Goal: Task Accomplishment & Management: Manage account settings

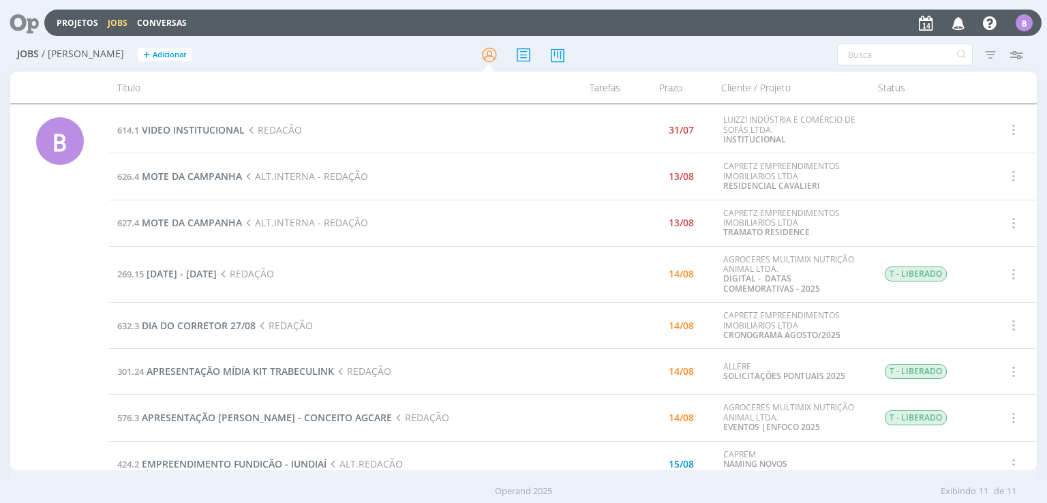
click at [204, 170] on span "MOTE DA CAMPANHA" at bounding box center [192, 176] width 100 height 13
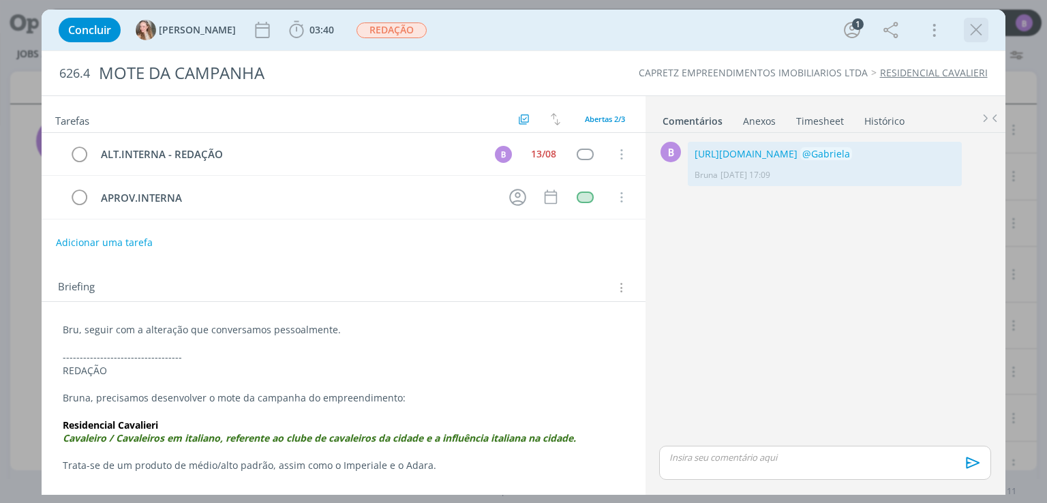
click at [968, 31] on icon "dialog" at bounding box center [976, 30] width 20 height 20
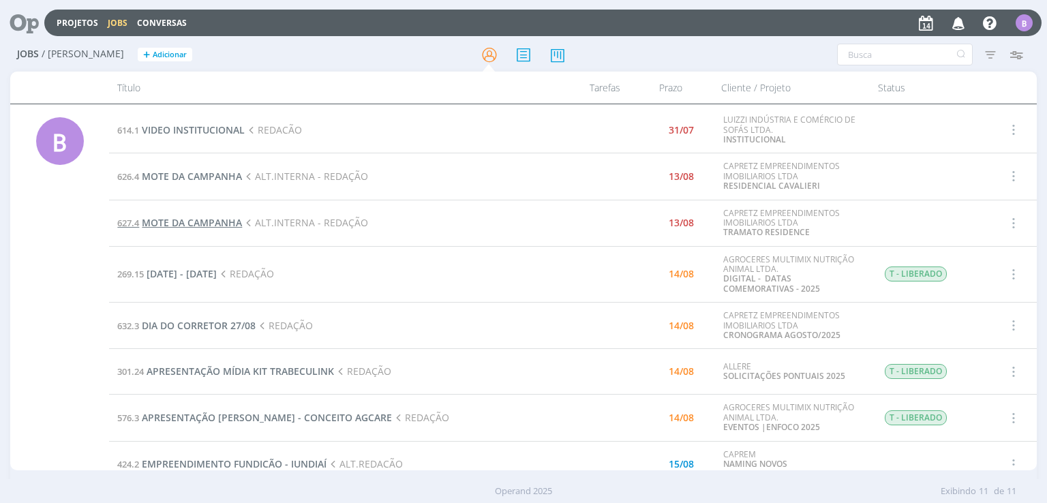
click at [200, 223] on span "MOTE DA CAMPANHA" at bounding box center [192, 222] width 100 height 13
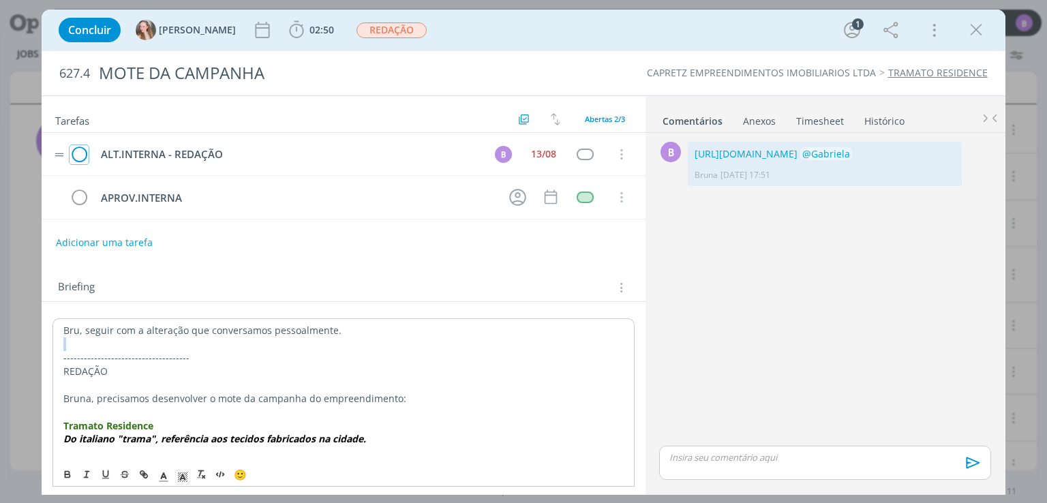
click at [82, 148] on icon "dialog" at bounding box center [79, 154] width 19 height 20
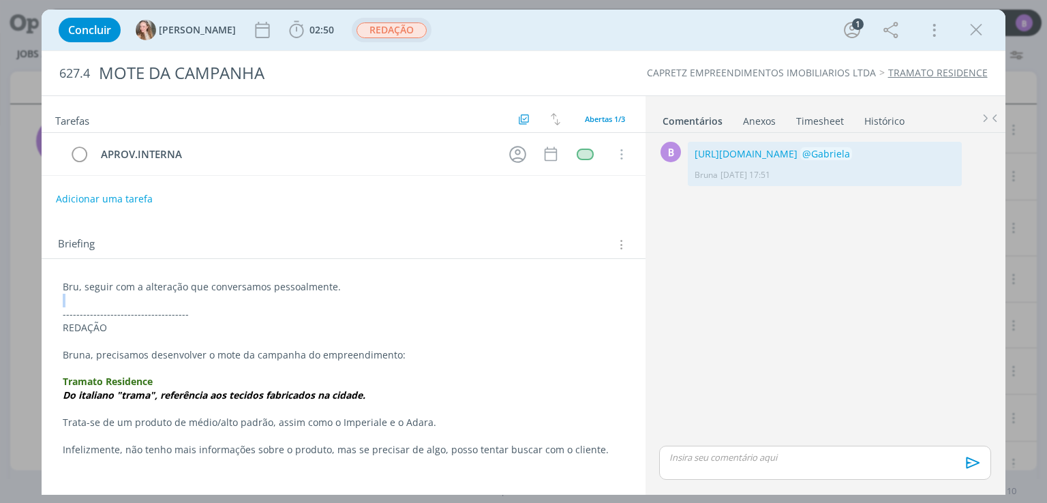
click at [357, 29] on span "REDAÇÃO" at bounding box center [391, 30] width 70 height 16
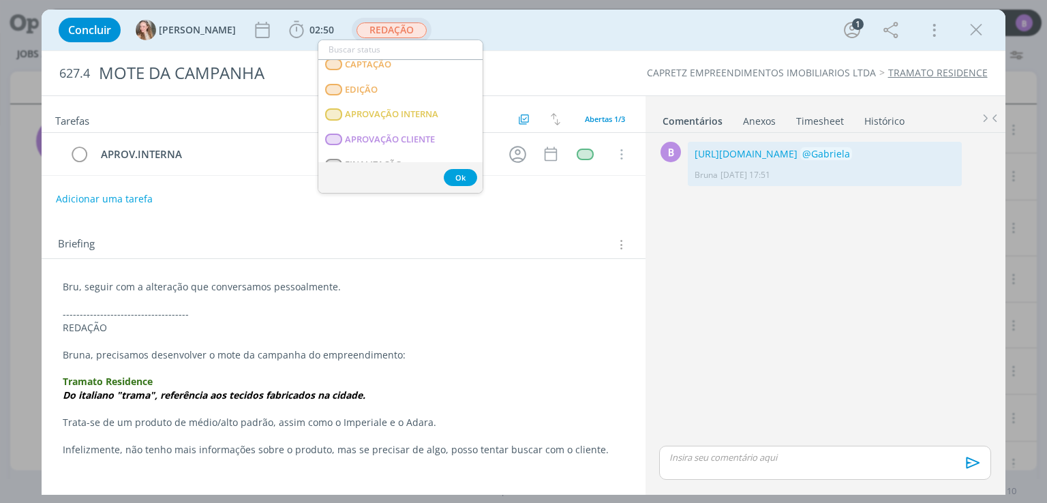
scroll to position [191, 0]
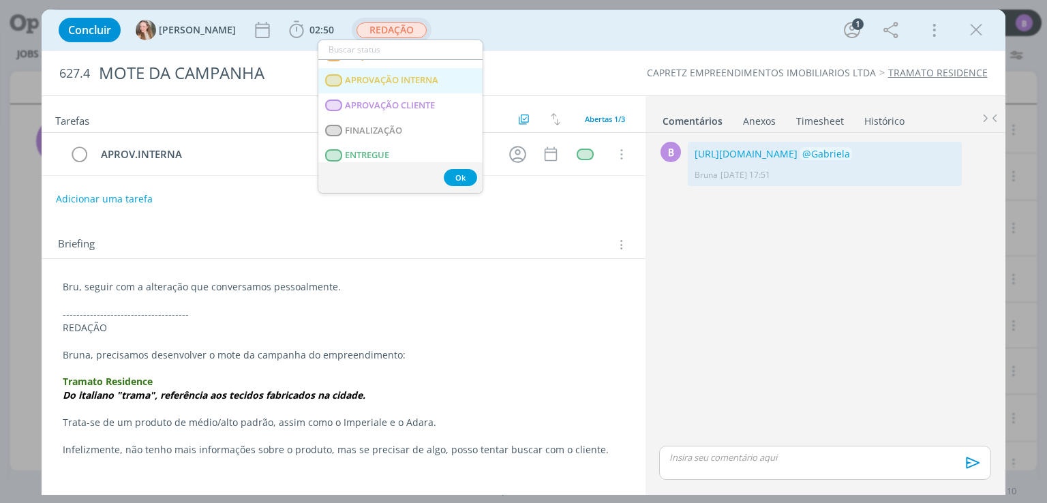
click at [436, 89] on INTERNA "APROVAÇÃO INTERNA" at bounding box center [400, 80] width 164 height 25
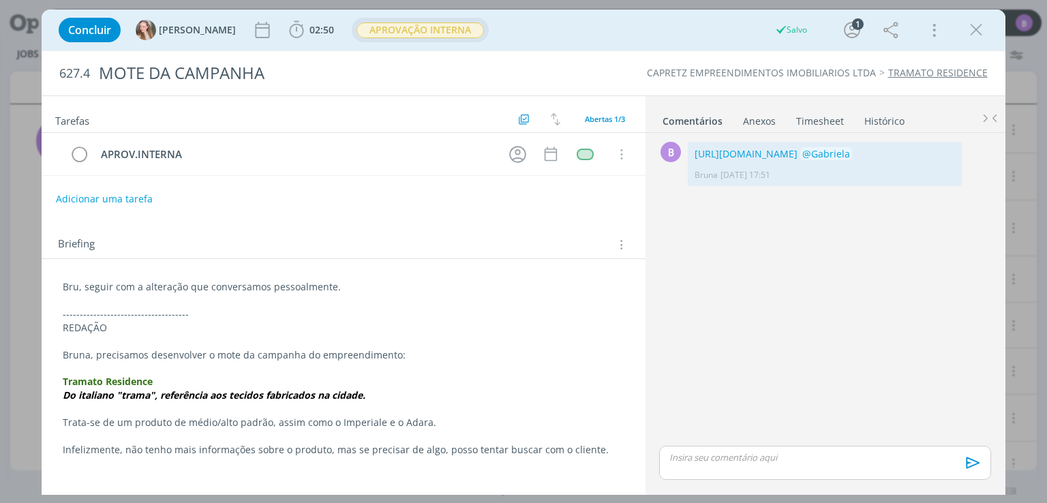
click at [738, 295] on div "B 0 [URL][DOMAIN_NAME] @[PERSON_NAME] [DATE] 17:51 👍 Editar Excluir" at bounding box center [824, 290] width 342 height 305
click at [972, 33] on icon "dialog" at bounding box center [976, 30] width 20 height 20
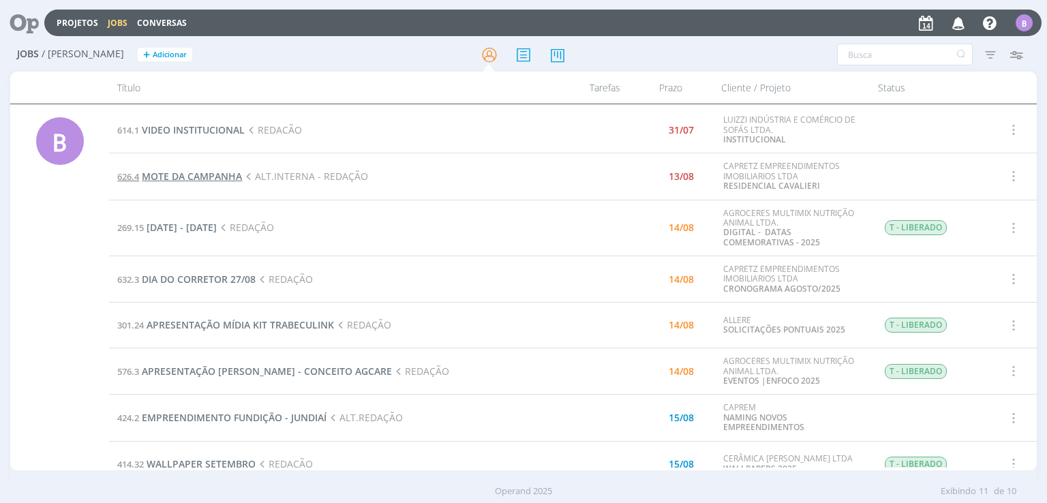
click at [221, 180] on span "MOTE DA CAMPANHA" at bounding box center [192, 176] width 100 height 13
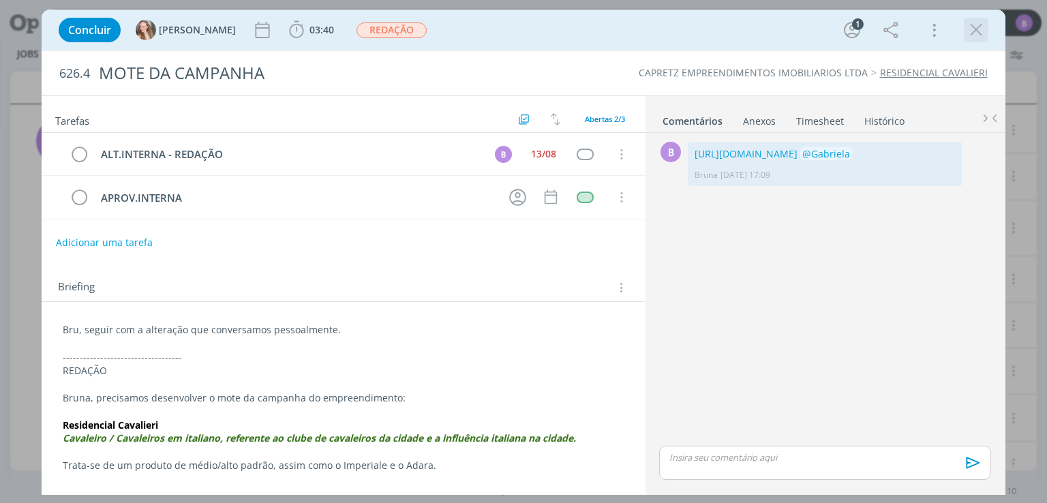
click at [985, 22] on button "dialog" at bounding box center [976, 30] width 20 height 20
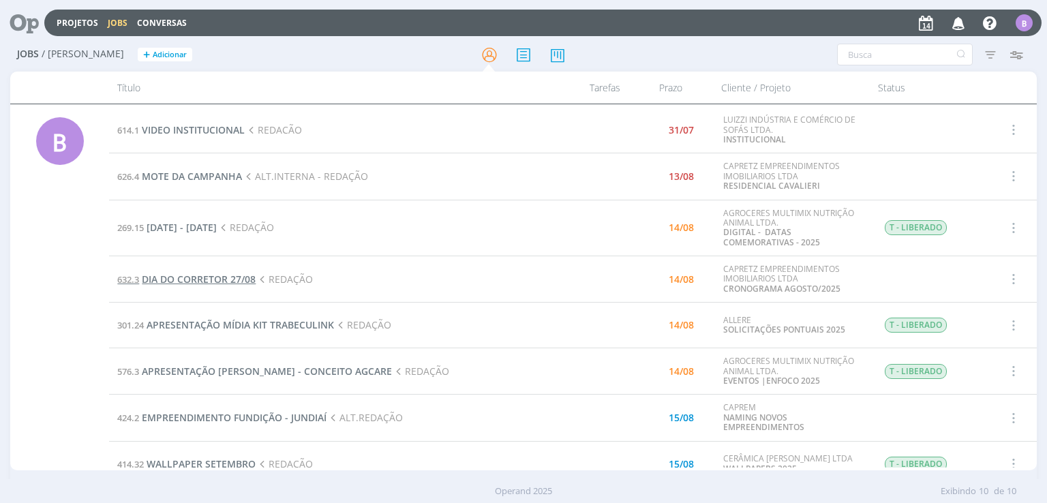
click at [243, 279] on span "DIA DO CORRETOR 27/08" at bounding box center [199, 279] width 114 height 13
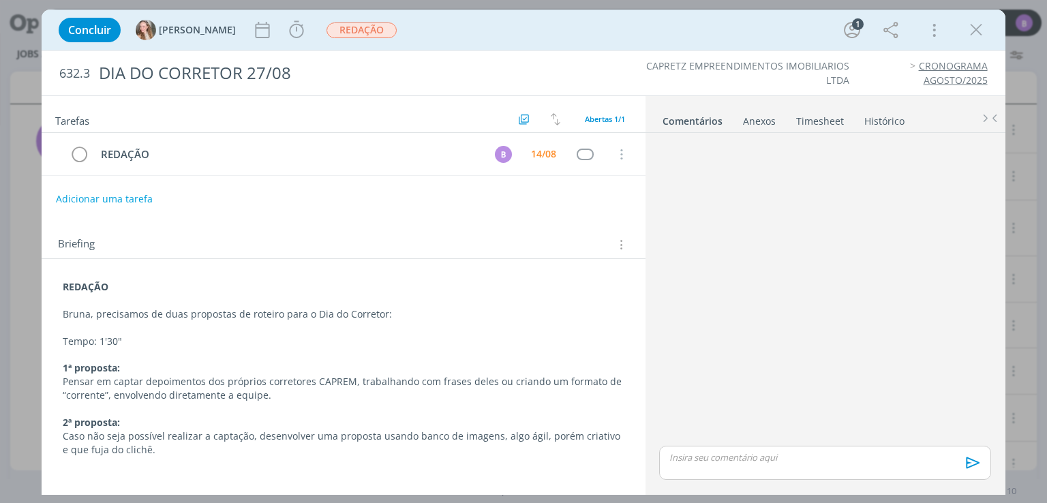
click at [14, 328] on div "Concluir [PERSON_NAME] Iniciar Apontar Data * [DATE] Horas * 00:00 Tarefa Selec…" at bounding box center [523, 251] width 1047 height 503
click at [972, 28] on icon "dialog" at bounding box center [976, 30] width 20 height 20
